Goal: Transaction & Acquisition: Purchase product/service

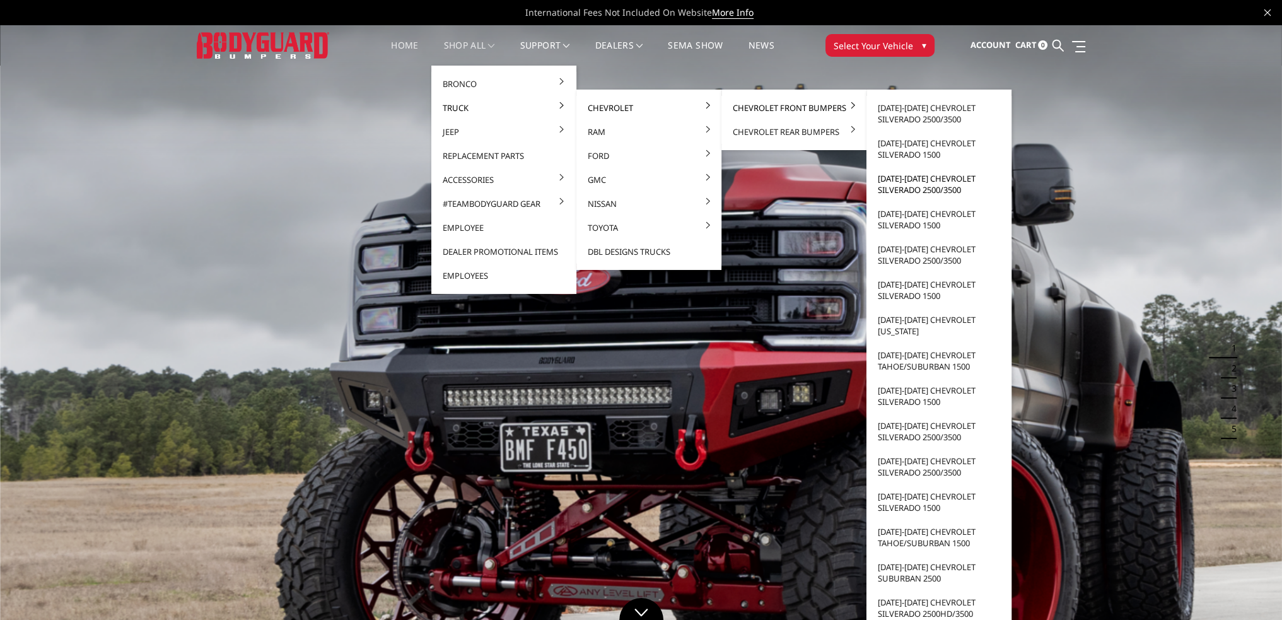
click at [905, 187] on link "[DATE]-[DATE] Chevrolet Silverado 2500/3500" at bounding box center [939, 184] width 135 height 35
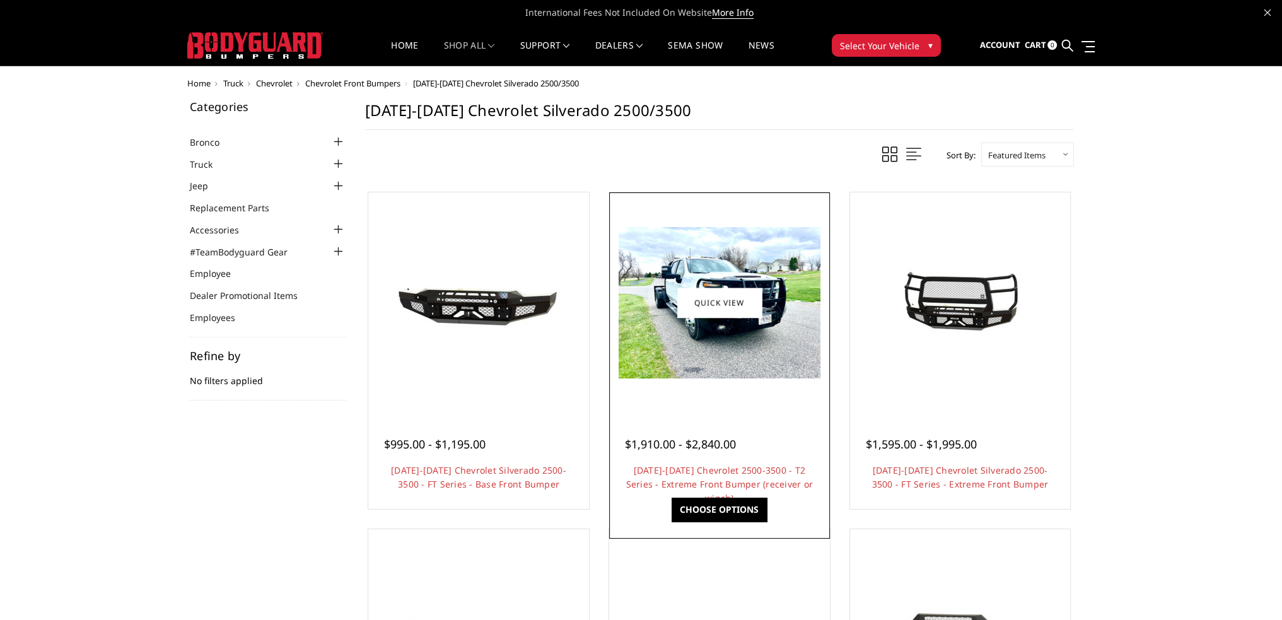
click at [734, 476] on h4 "2020-2023 Chevrolet 2500-3500 - T2 Series - Extreme Front Bumper (receiver or w…" at bounding box center [719, 478] width 189 height 28
click at [725, 468] on link "2020-2023 Chevrolet 2500-3500 - T2 Series - Extreme Front Bumper (receiver or w…" at bounding box center [719, 484] width 187 height 40
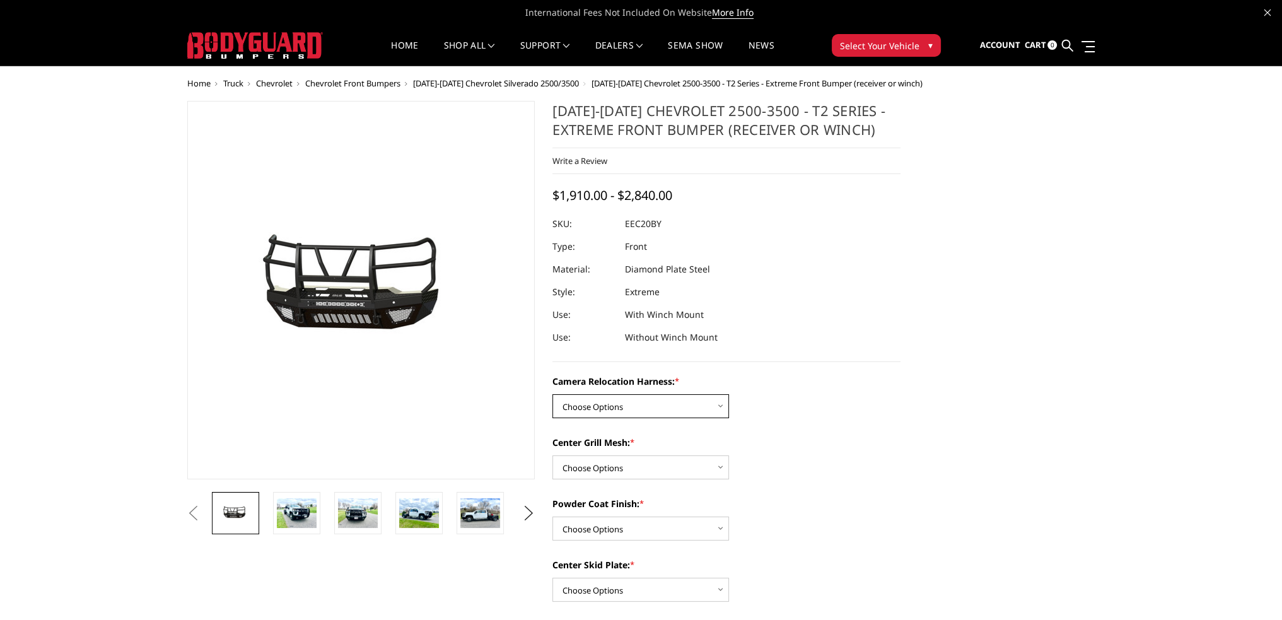
click at [628, 411] on select "Choose Options Without camera harness With camera harness" at bounding box center [641, 406] width 177 height 24
click at [641, 406] on select "Choose Options Without camera harness With camera harness" at bounding box center [641, 406] width 177 height 24
click at [553, 394] on select "Choose Options Without camera harness With camera harness" at bounding box center [641, 406] width 177 height 24
drag, startPoint x: 627, startPoint y: 409, endPoint x: 627, endPoint y: 418, distance: 8.8
click at [627, 409] on select "Choose Options Without camera harness With camera harness" at bounding box center [641, 406] width 177 height 24
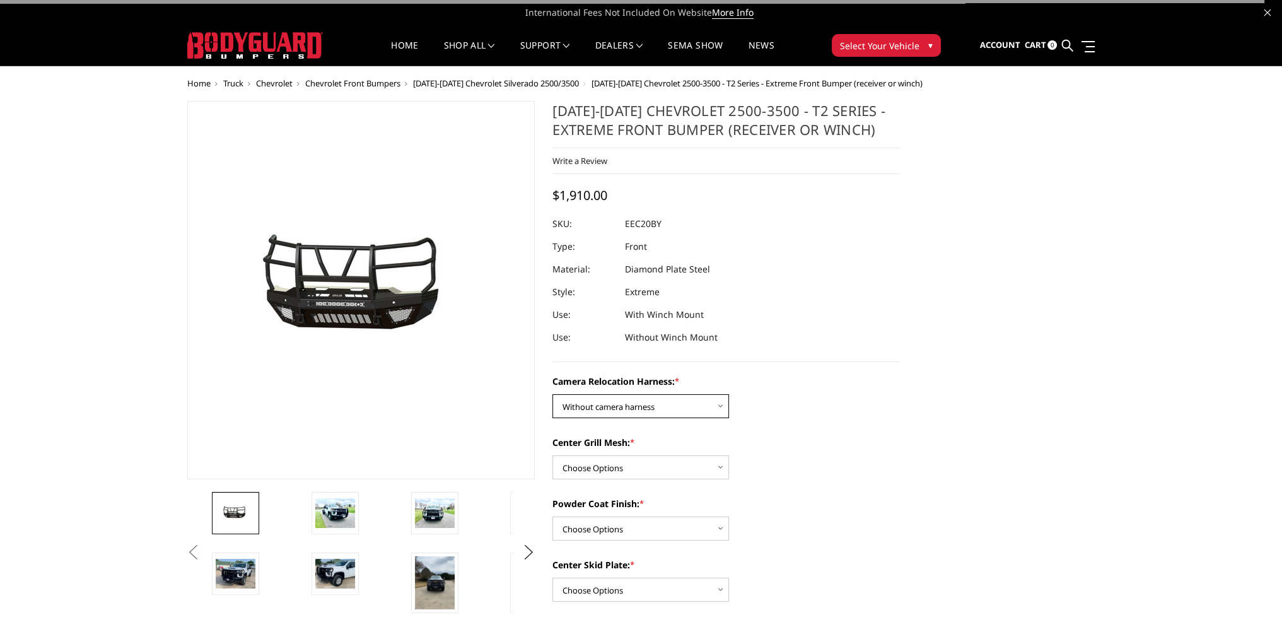
select select "3775"
click at [553, 394] on select "Choose Options Without camera harness With camera harness" at bounding box center [641, 406] width 177 height 24
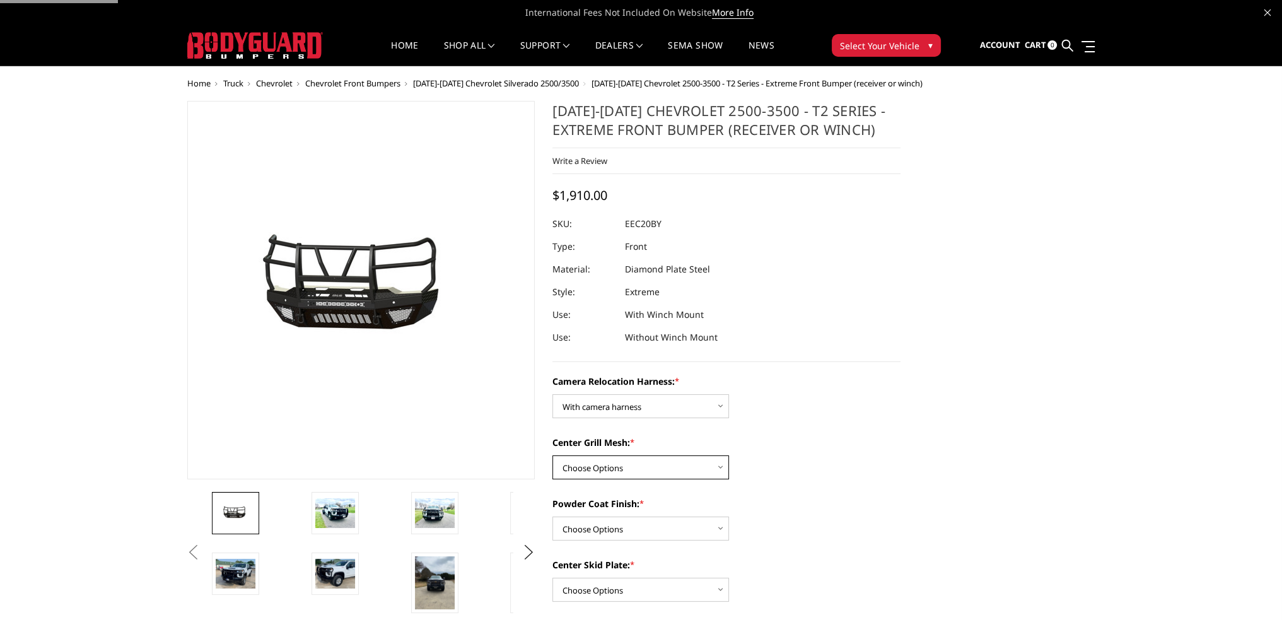
click at [620, 472] on select "Choose Options Without expanded metal With expanded metal" at bounding box center [641, 467] width 177 height 24
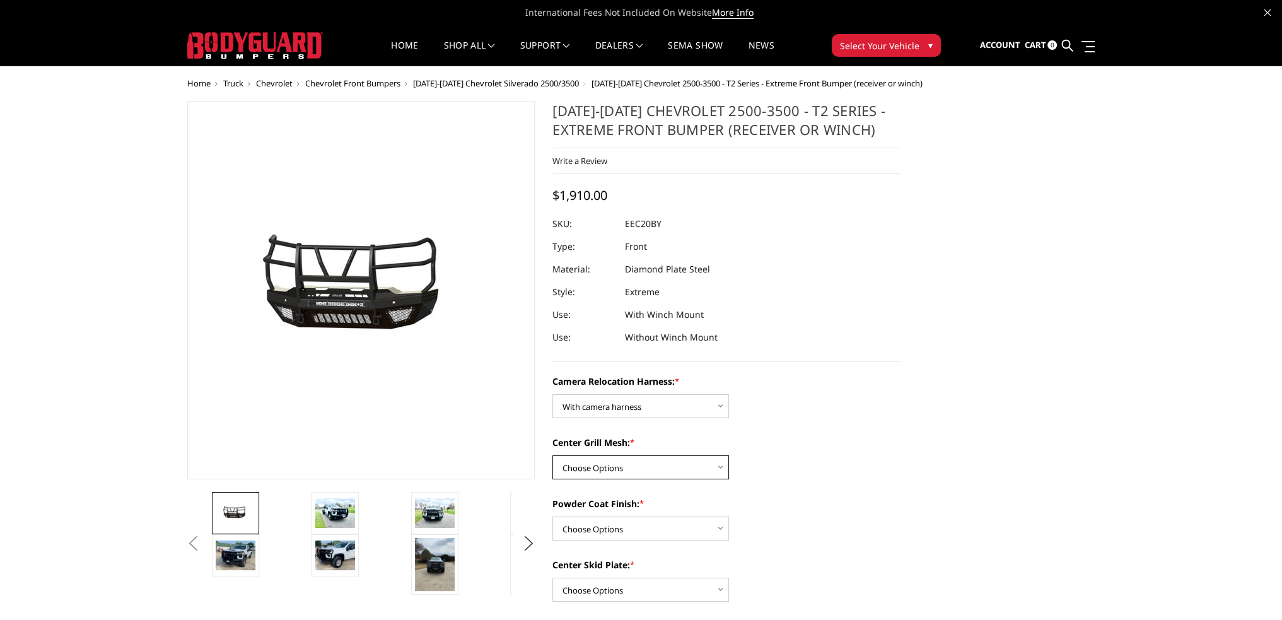
select select "3774"
click at [553, 455] on select "Choose Options Without expanded metal With expanded metal" at bounding box center [641, 467] width 177 height 24
click at [607, 517] on select "Choose Options Textured Black Powder Coat Gloss Black Powder Coat Bare Metal" at bounding box center [641, 529] width 177 height 24
select select "3771"
click at [553, 517] on select "Choose Options Textured Black Powder Coat Gloss Black Powder Coat Bare Metal" at bounding box center [641, 529] width 177 height 24
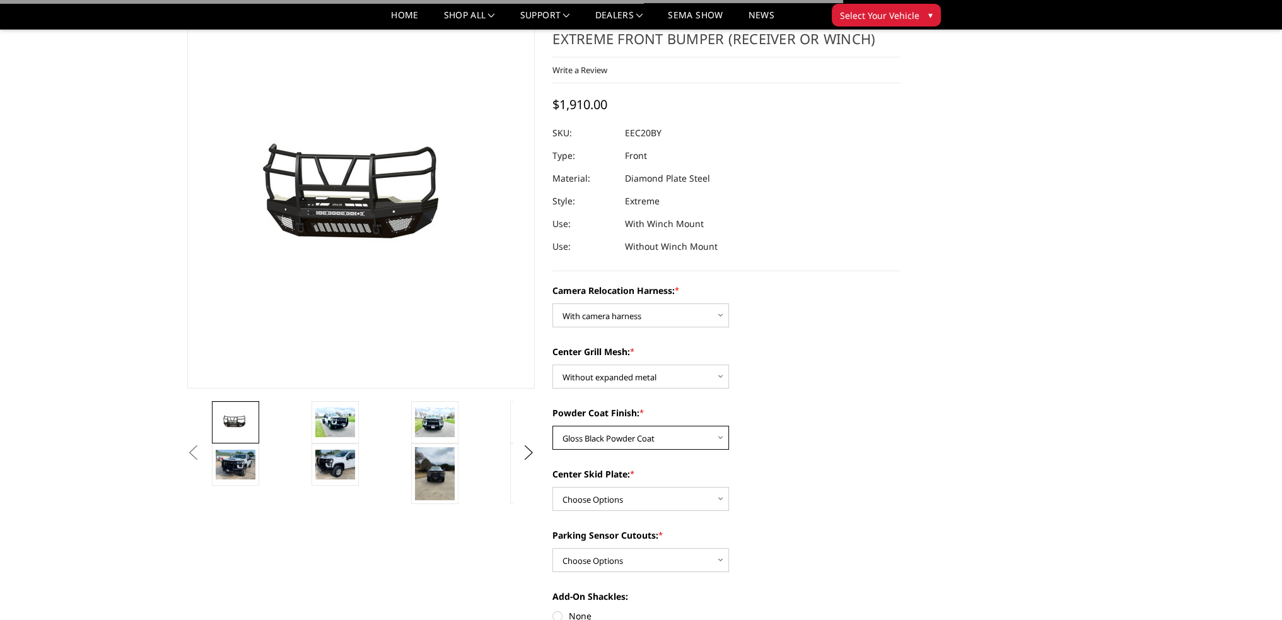
scroll to position [189, 0]
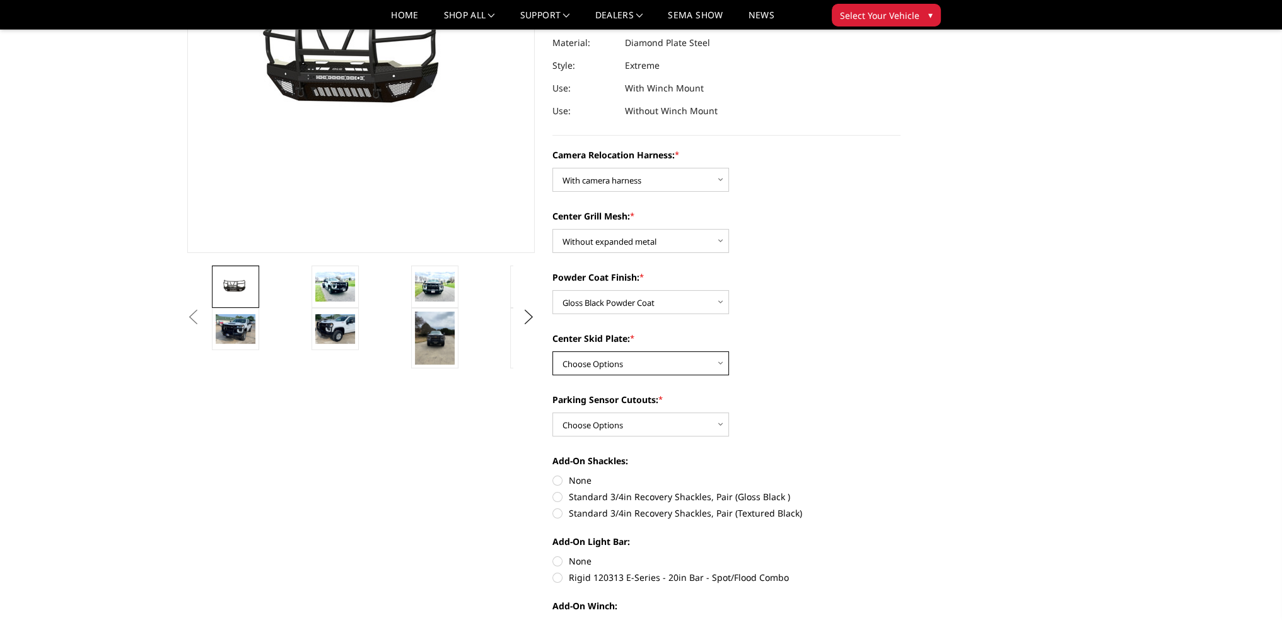
click at [588, 358] on select "Choose Options Winch Mount Skid Plate Standard Skid Plate (included) 2" Receive…" at bounding box center [641, 363] width 177 height 24
select select "3768"
click at [553, 351] on select "Choose Options Winch Mount Skid Plate Standard Skid Plate (included) 2" Receive…" at bounding box center [641, 363] width 177 height 24
drag, startPoint x: 593, startPoint y: 429, endPoint x: 594, endPoint y: 435, distance: 6.3
click at [593, 429] on select "Choose Options Yes - With Parking Sensor Cutouts" at bounding box center [641, 424] width 177 height 24
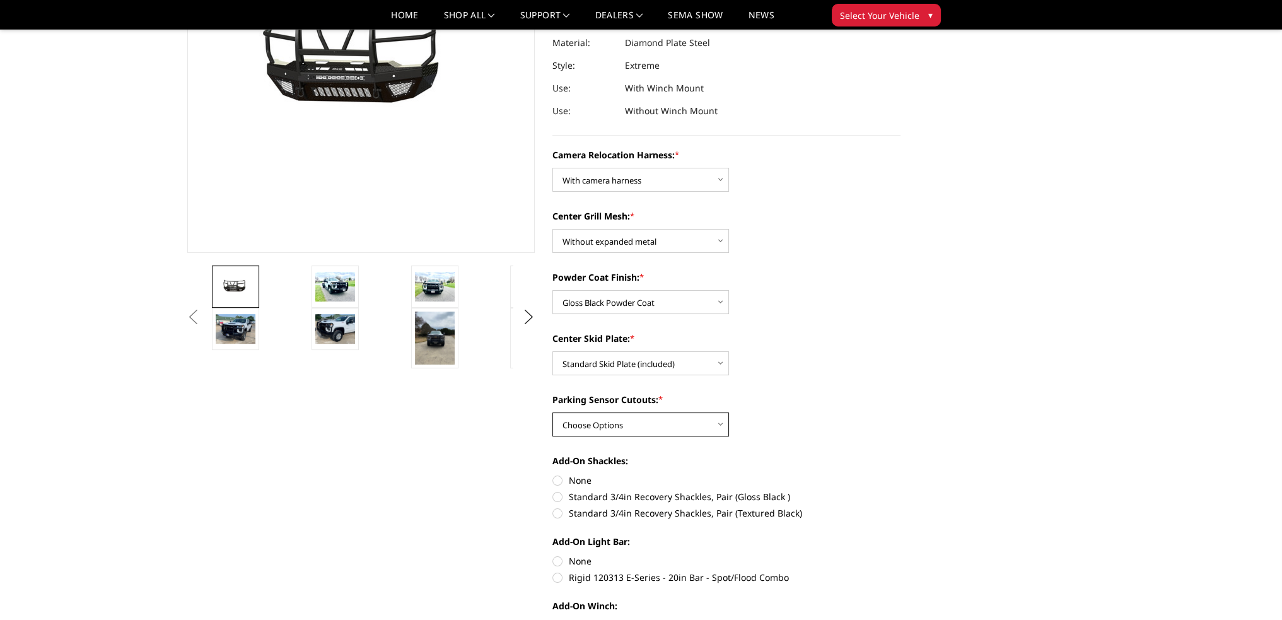
select select "3766"
click at [553, 412] on select "Choose Options Yes - With Parking Sensor Cutouts" at bounding box center [641, 424] width 177 height 24
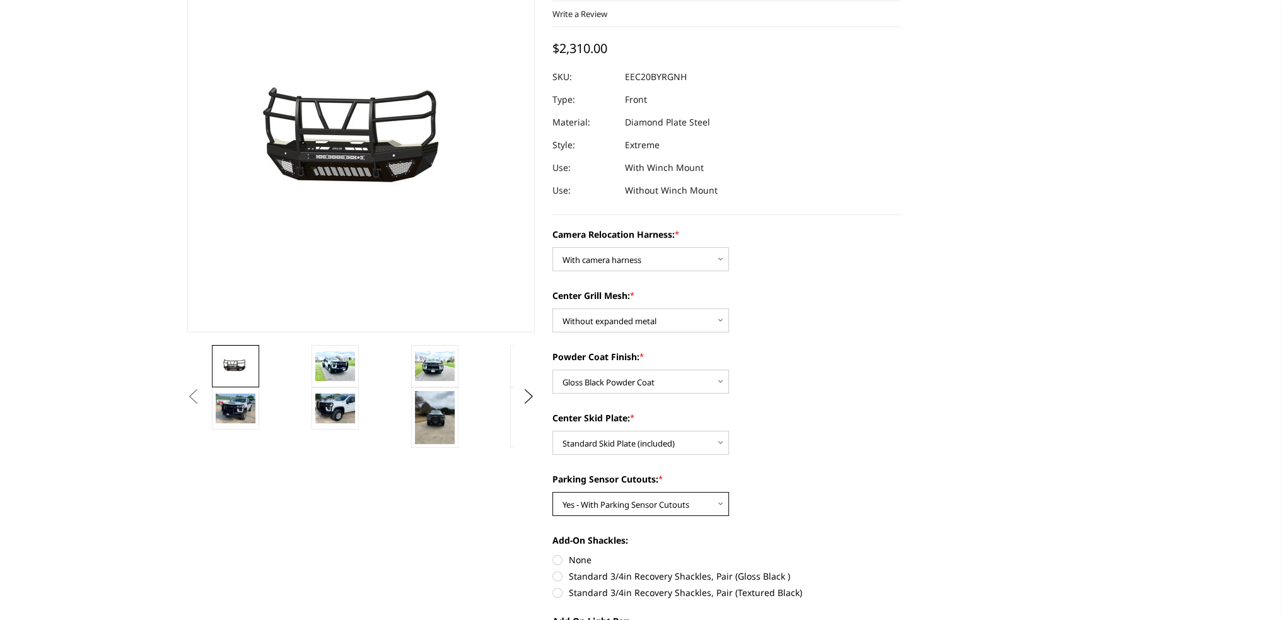
scroll to position [0, 0]
